Goal: Task Accomplishment & Management: Complete application form

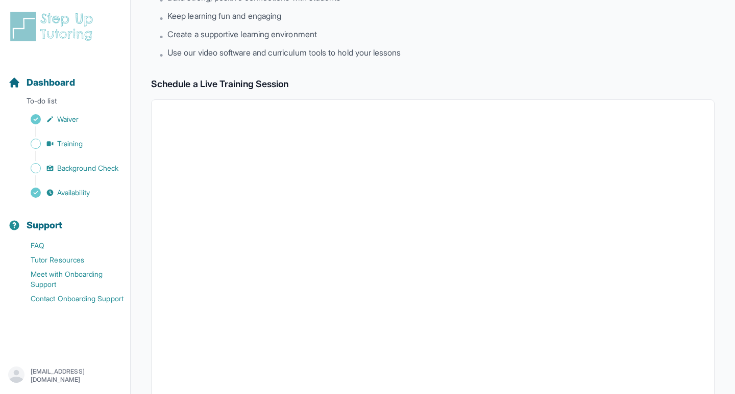
scroll to position [159, 0]
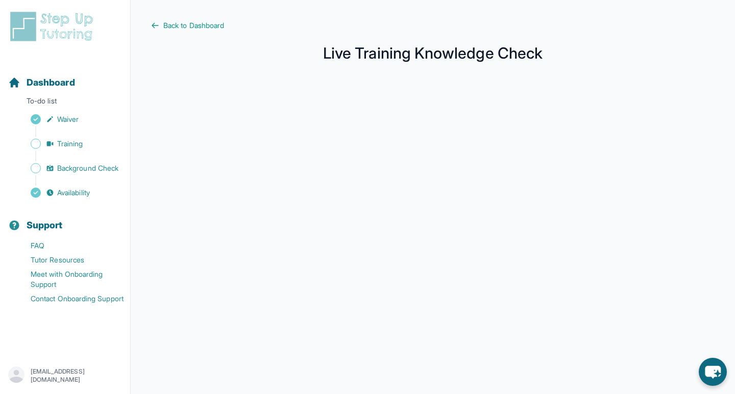
click at [209, 31] on main "Back to Dashboard Live Training Knowledge Check" at bounding box center [433, 271] width 604 height 543
click at [206, 24] on span "Back to Dashboard" at bounding box center [193, 25] width 61 height 10
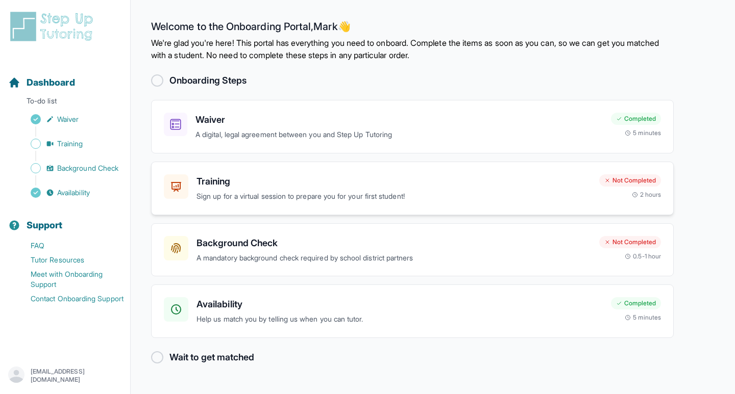
click at [282, 184] on h3 "Training" at bounding box center [393, 181] width 394 height 14
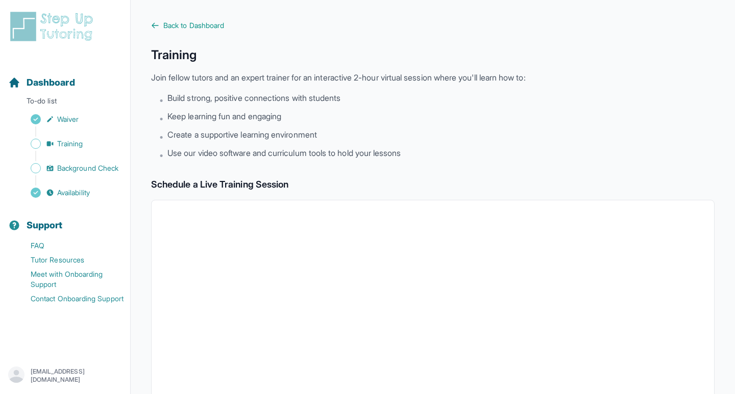
click at [75, 153] on div "Sidebar" at bounding box center [67, 156] width 118 height 10
click at [75, 144] on span "Training" at bounding box center [70, 144] width 26 height 10
click at [33, 145] on span "Sidebar" at bounding box center [36, 144] width 10 height 10
click at [64, 165] on span "Background Check" at bounding box center [87, 168] width 61 height 10
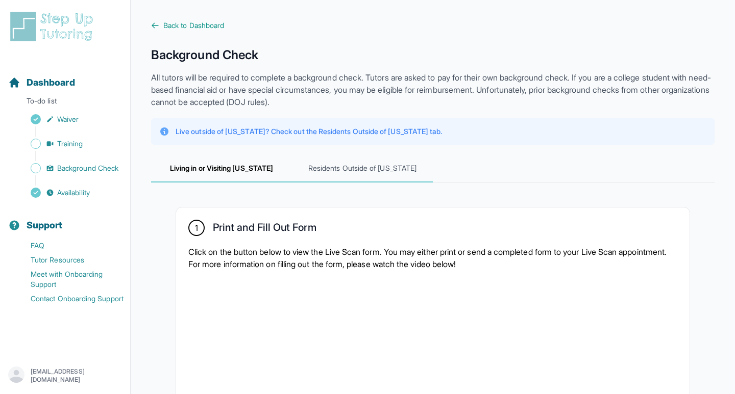
click at [377, 174] on span "Residents Outside of California" at bounding box center [362, 169] width 141 height 28
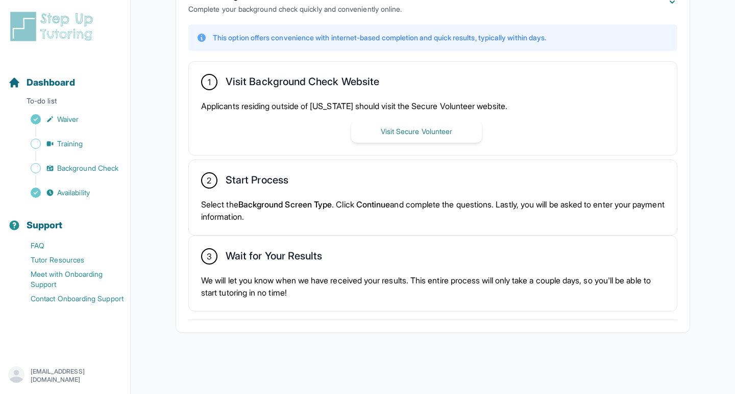
scroll to position [255, 0]
drag, startPoint x: 281, startPoint y: 189, endPoint x: 300, endPoint y: 254, distance: 67.1
click at [300, 254] on div "This option offers convenience with internet-based completion and quick results…" at bounding box center [432, 167] width 489 height 287
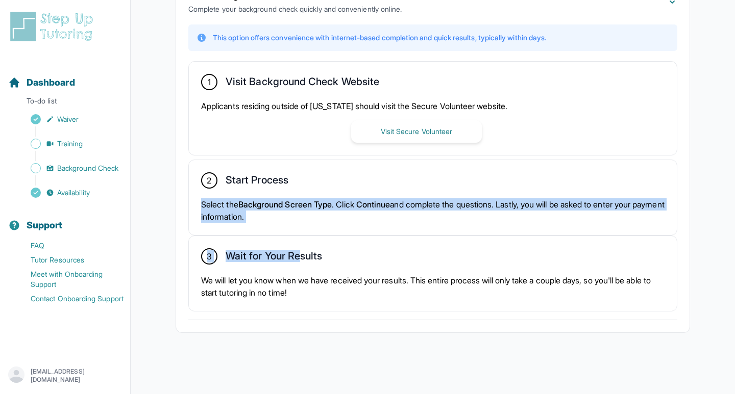
click at [300, 254] on h2 "Wait for Your Results" at bounding box center [273, 258] width 96 height 16
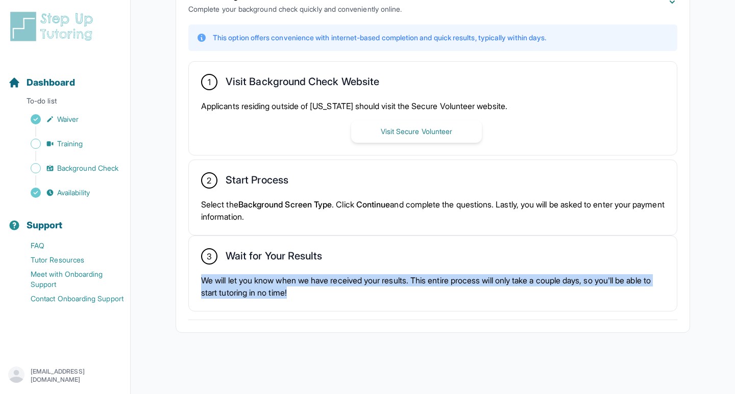
drag, startPoint x: 324, startPoint y: 303, endPoint x: 311, endPoint y: 270, distance: 35.4
click at [311, 270] on div "3 Wait for Your Results We will let you know when we have received your results…" at bounding box center [433, 273] width 488 height 75
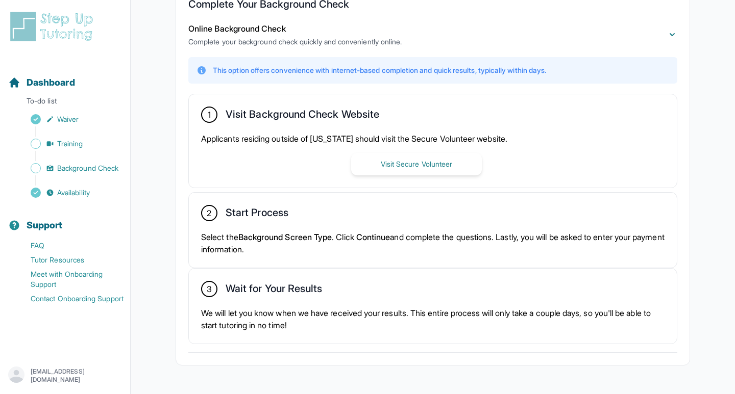
scroll to position [207, 0]
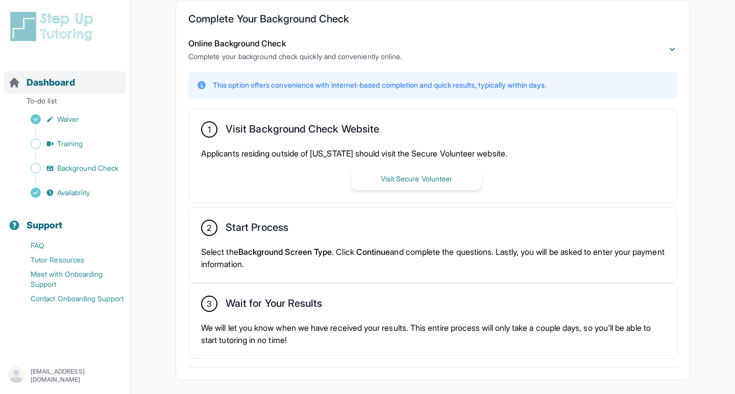
click at [68, 84] on span "Dashboard" at bounding box center [51, 83] width 48 height 14
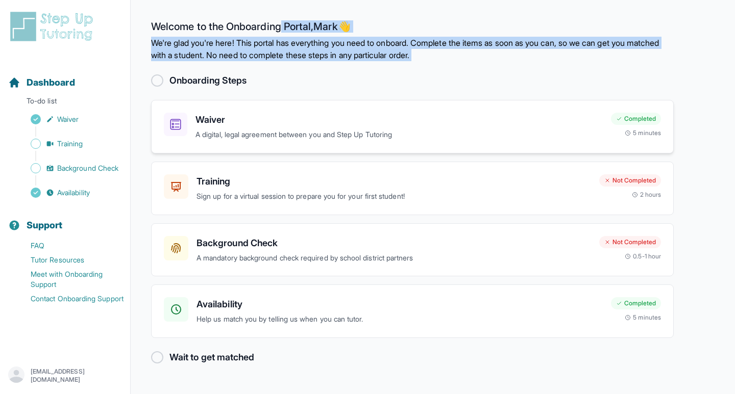
drag, startPoint x: 283, startPoint y: 24, endPoint x: 381, endPoint y: 101, distance: 124.0
click at [381, 101] on main "Welcome to the Onboarding Portal, Mark 👋 We're glad you're here! This portal ha…" at bounding box center [433, 197] width 604 height 394
